Goal: Transaction & Acquisition: Purchase product/service

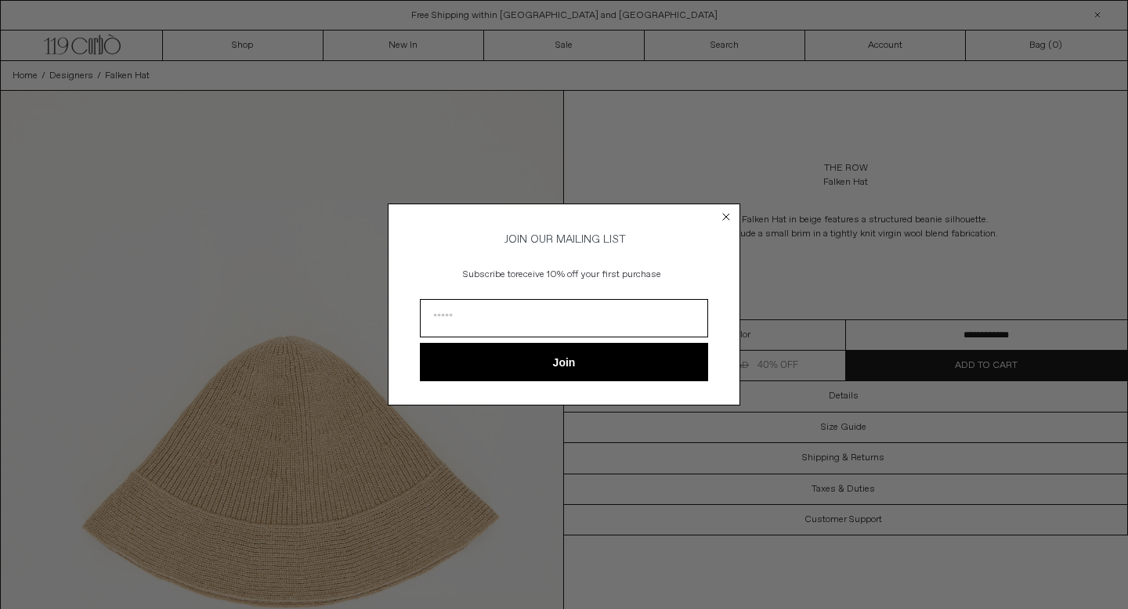
click at [723, 209] on circle "Close dialog" at bounding box center [726, 216] width 15 height 15
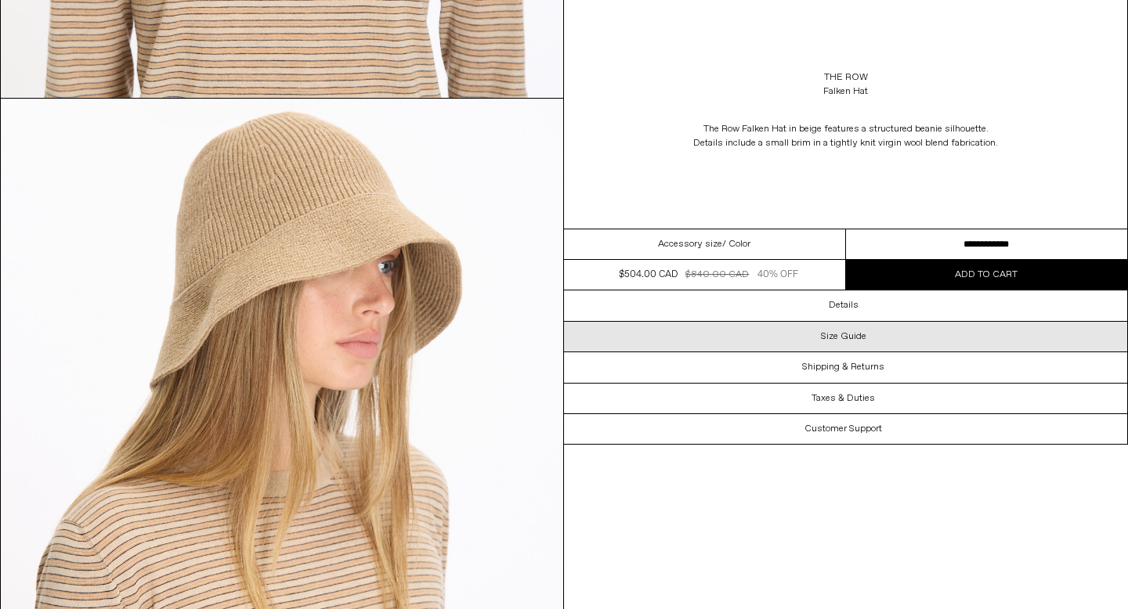
scroll to position [1399, 0]
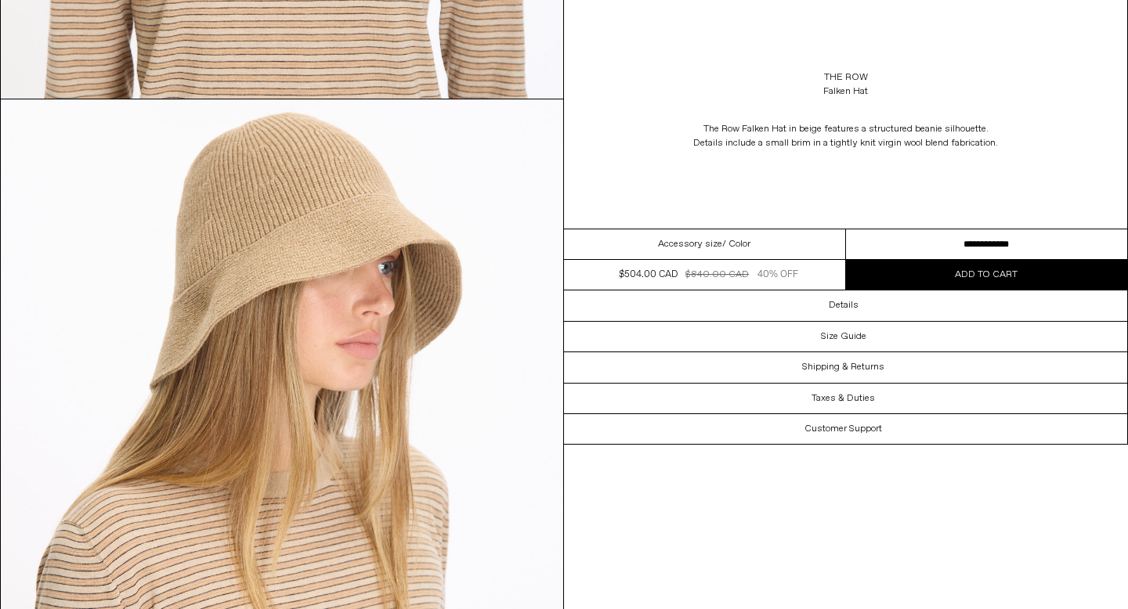
click at [945, 276] on button "Add to cart" at bounding box center [987, 275] width 282 height 30
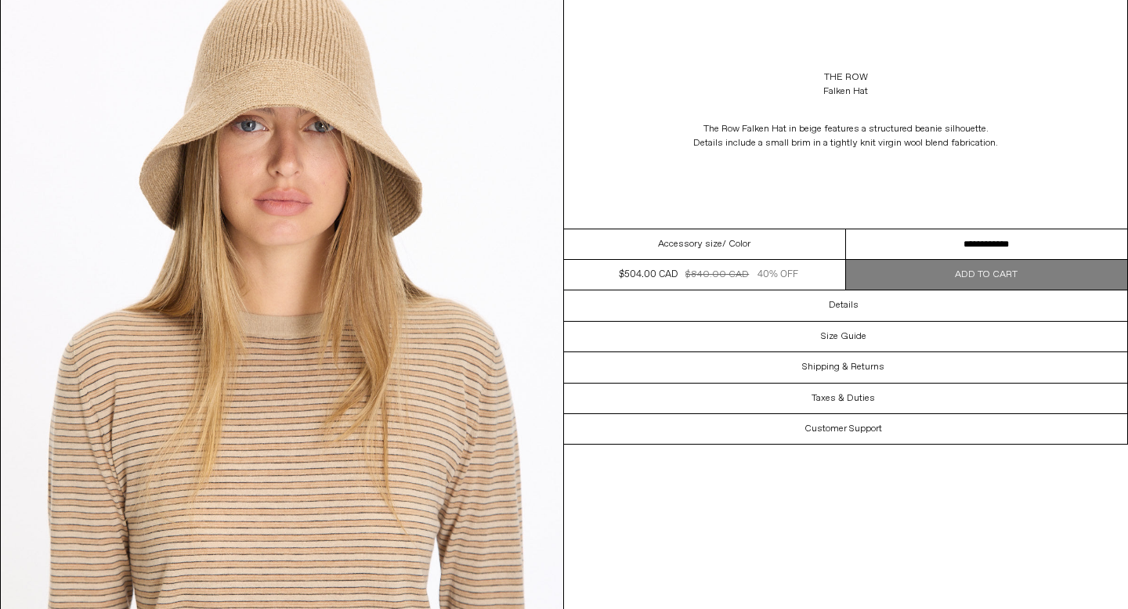
scroll to position [796, 0]
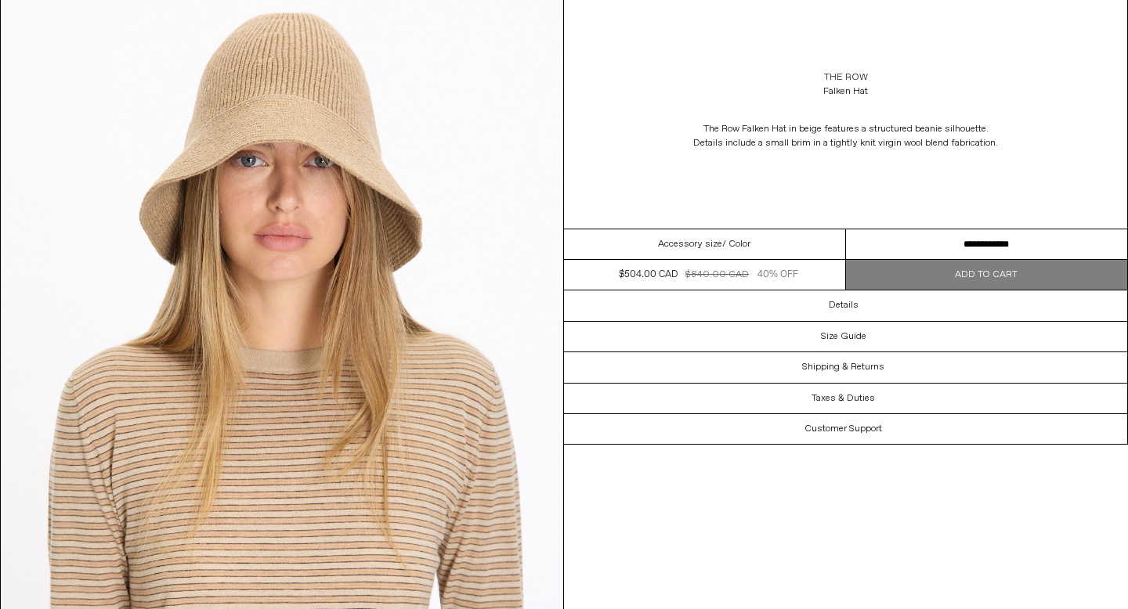
click at [847, 75] on link "The Row" at bounding box center [846, 77] width 44 height 14
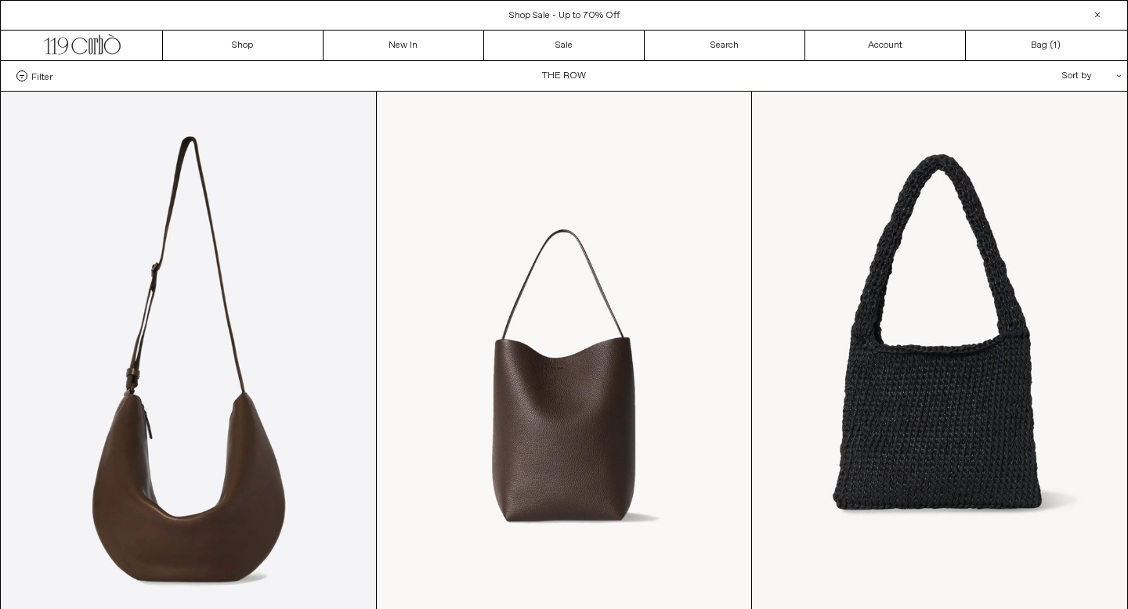
click at [1086, 74] on div "Sort by .cls-1{fill:#231f20}" at bounding box center [1040, 76] width 141 height 30
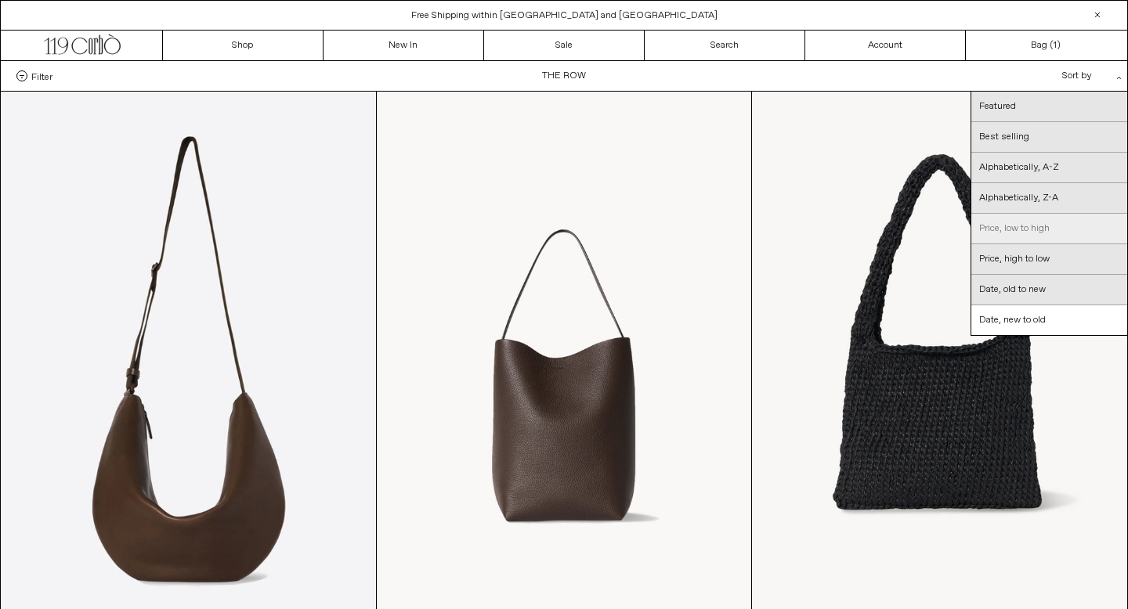
click at [1017, 234] on link "Price, low to high" at bounding box center [1049, 229] width 156 height 31
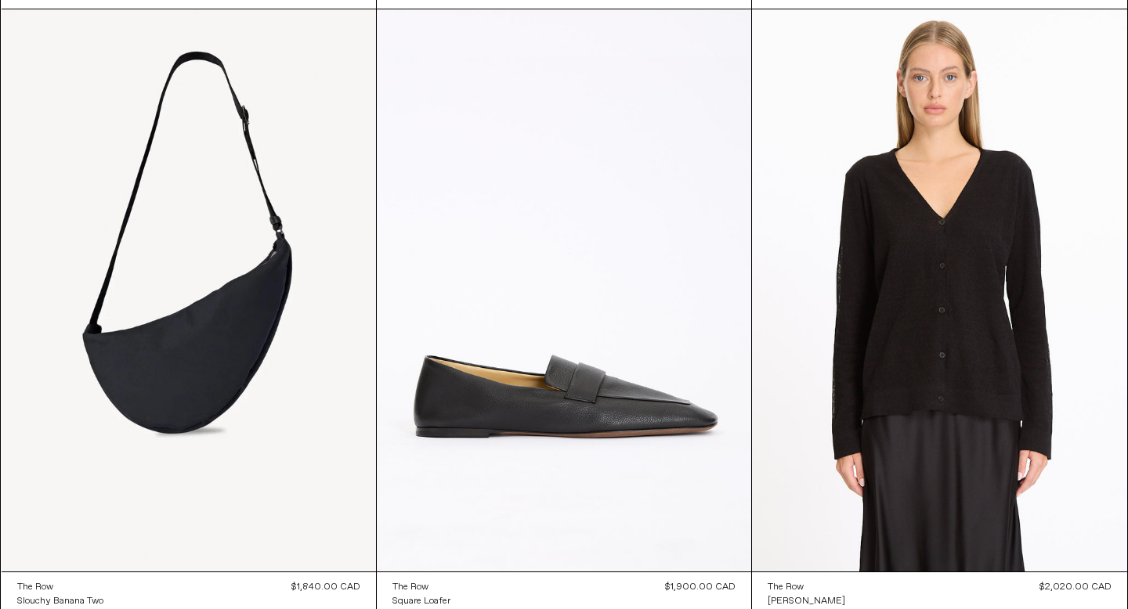
scroll to position [12270, 0]
